Goal: Navigation & Orientation: Find specific page/section

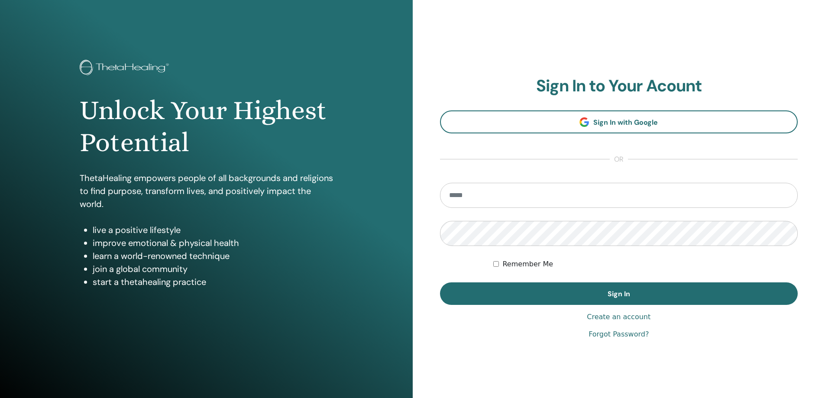
type input "**********"
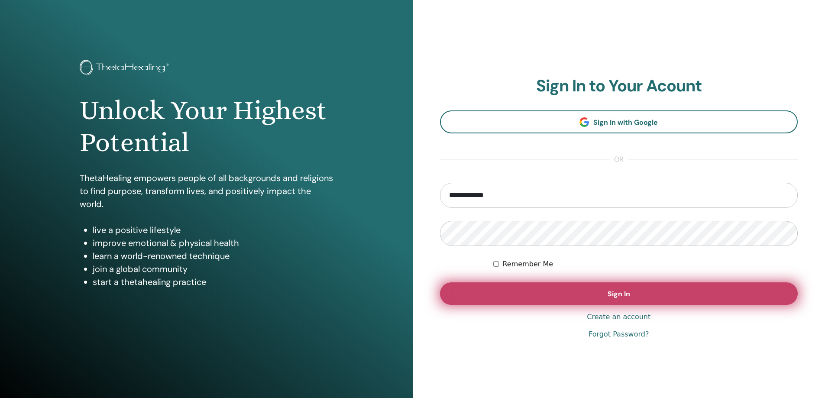
click at [637, 295] on button "Sign In" at bounding box center [619, 293] width 358 height 23
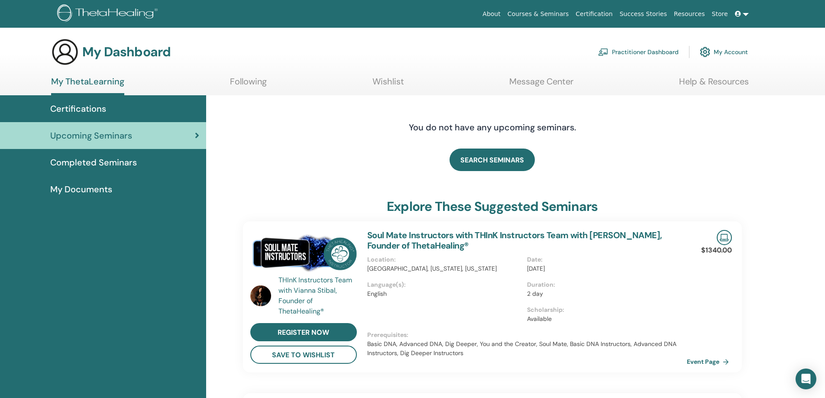
click at [258, 84] on link "Following" at bounding box center [248, 84] width 37 height 17
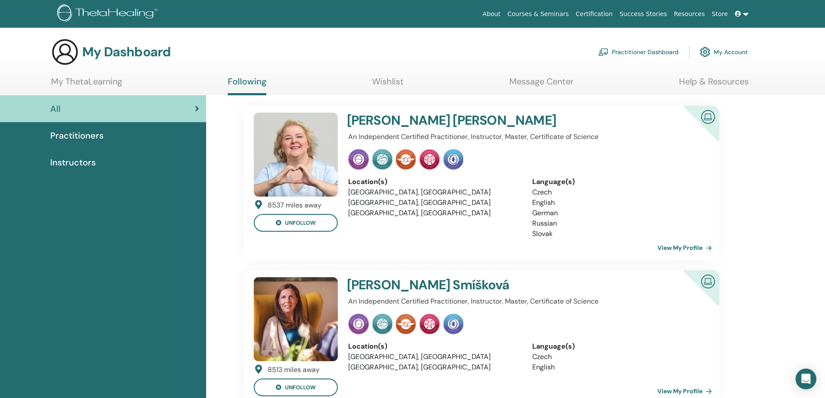
click at [665, 248] on link "View My Profile" at bounding box center [687, 247] width 58 height 17
